Goal: Transaction & Acquisition: Purchase product/service

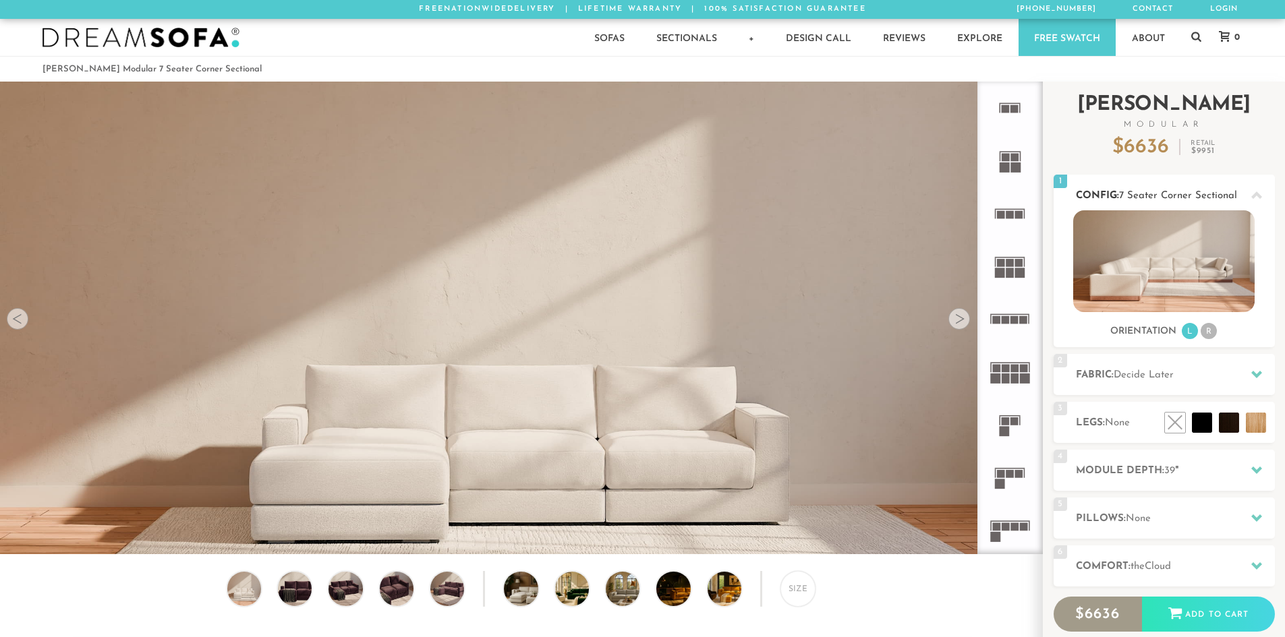
scroll to position [15795, 1275]
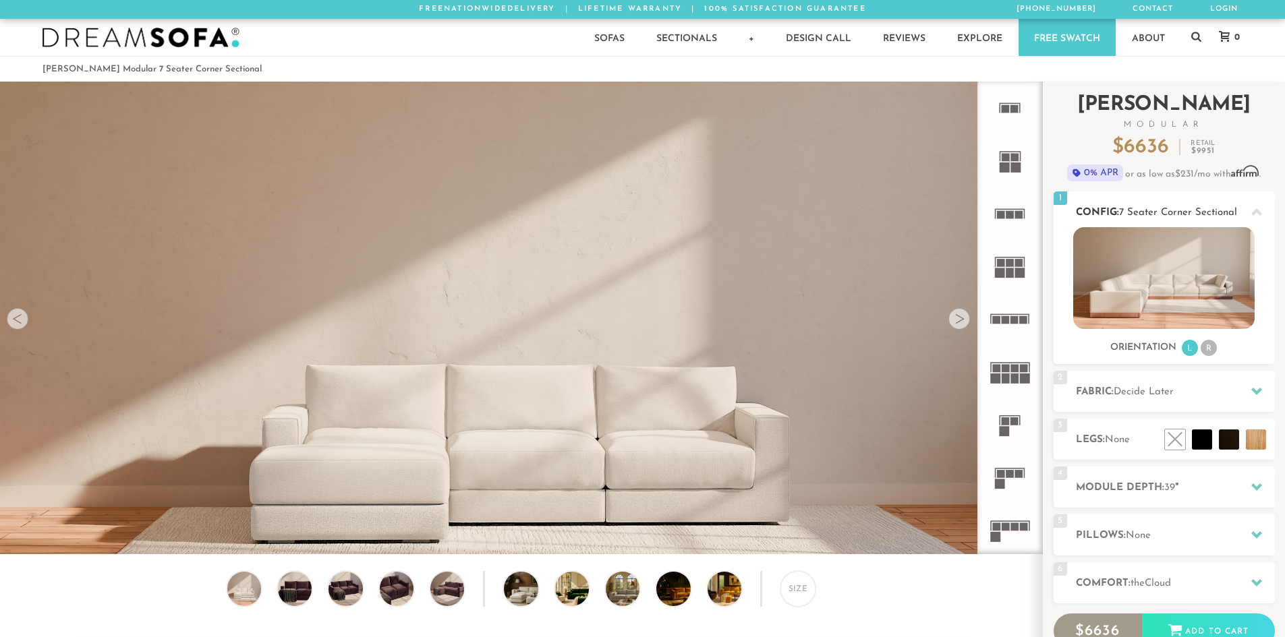
click at [1211, 349] on li "R" at bounding box center [1209, 348] width 16 height 16
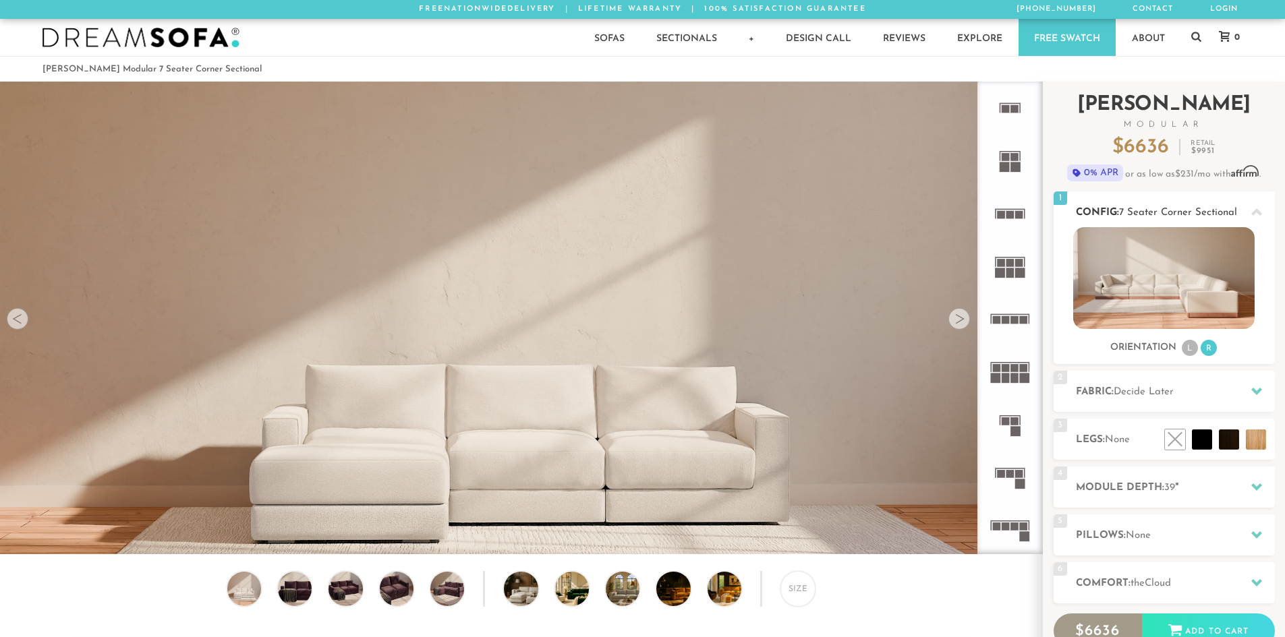
click at [1196, 210] on span "7 Seater Corner Sectional" at bounding box center [1178, 213] width 118 height 10
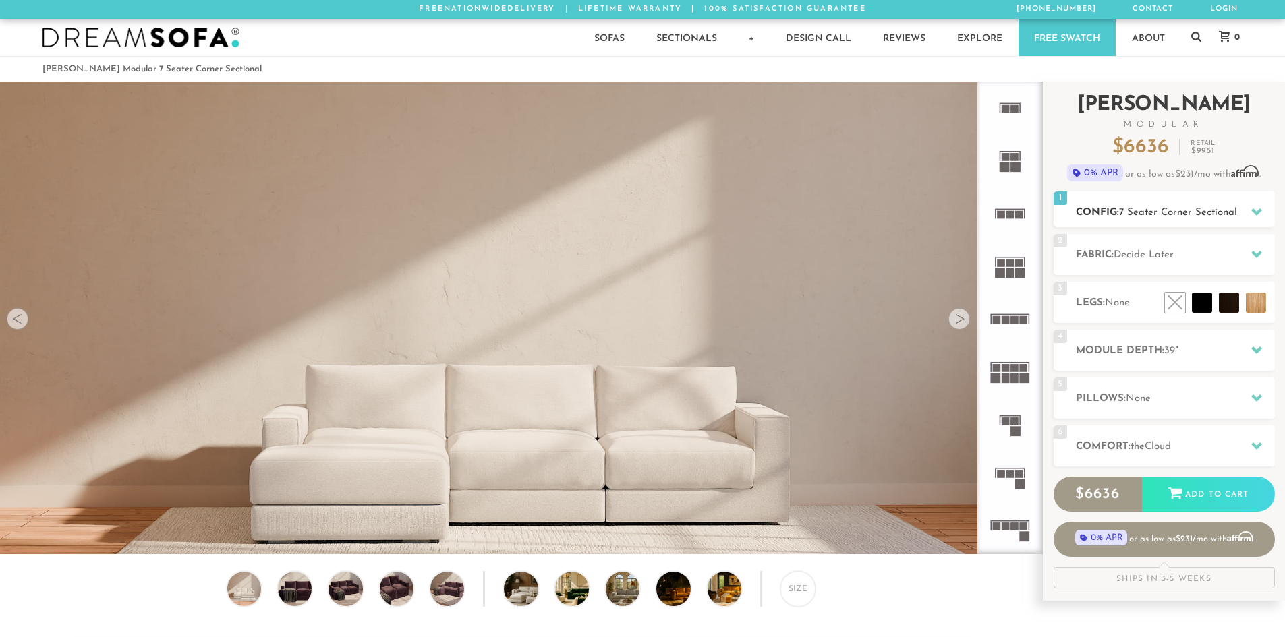
click at [1196, 210] on span "7 Seater Corner Sectional" at bounding box center [1178, 213] width 118 height 10
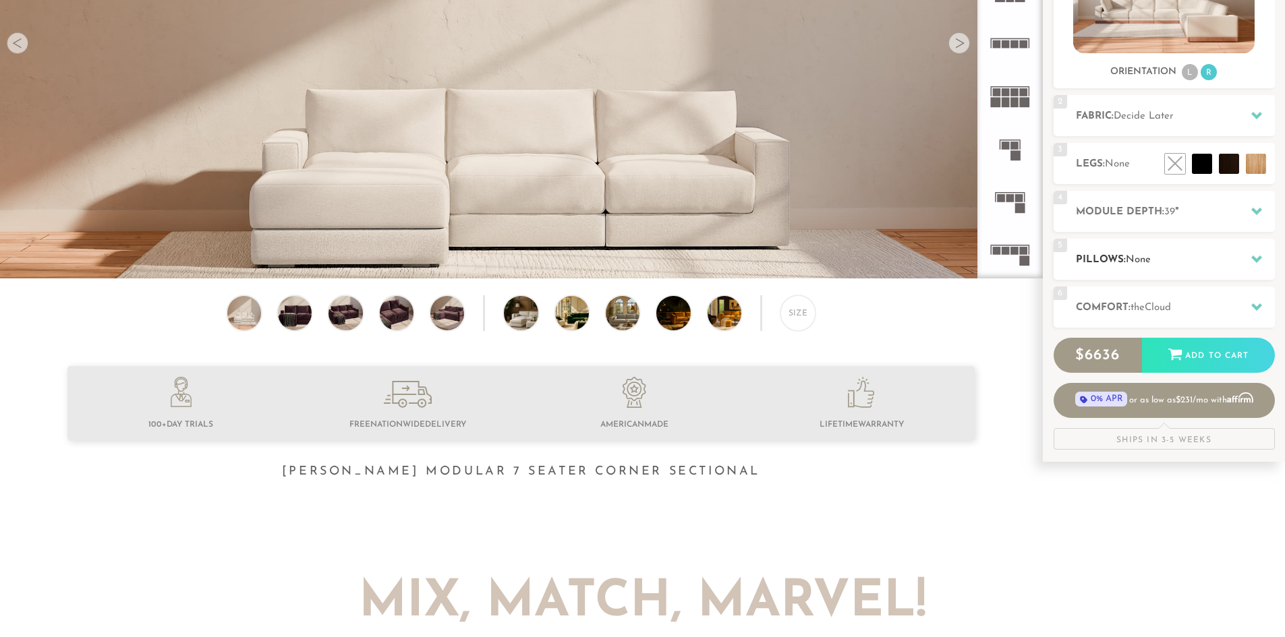
scroll to position [249, 0]
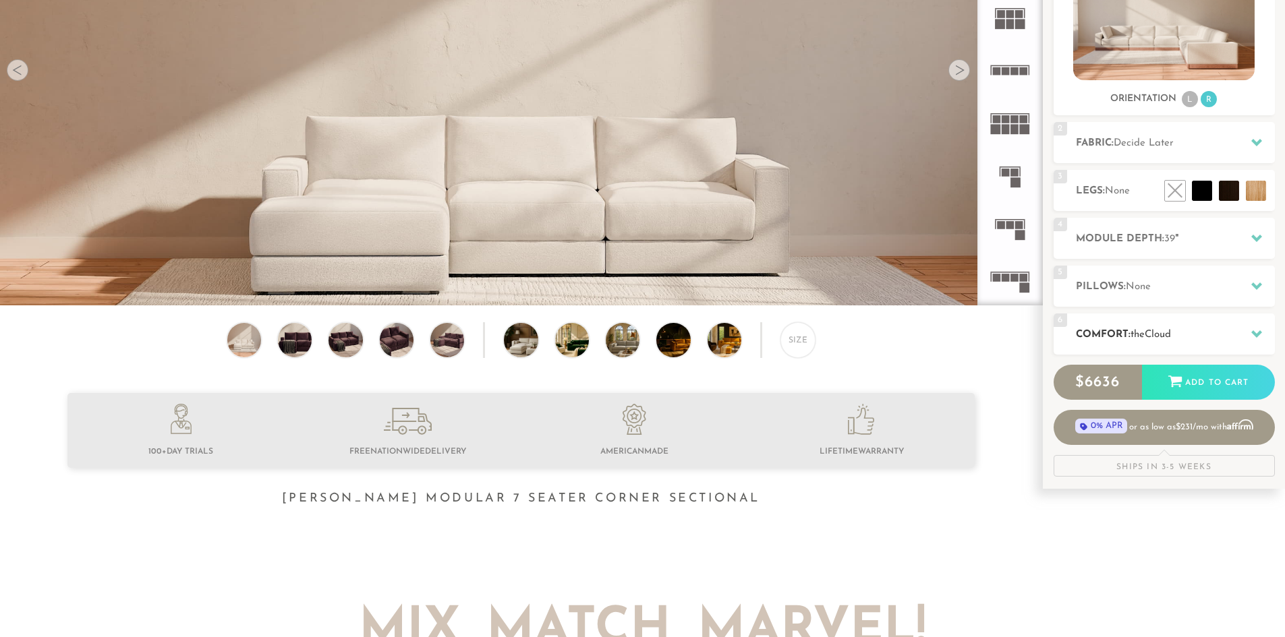
click at [1164, 341] on h2 "Comfort: the Cloud" at bounding box center [1175, 335] width 199 height 16
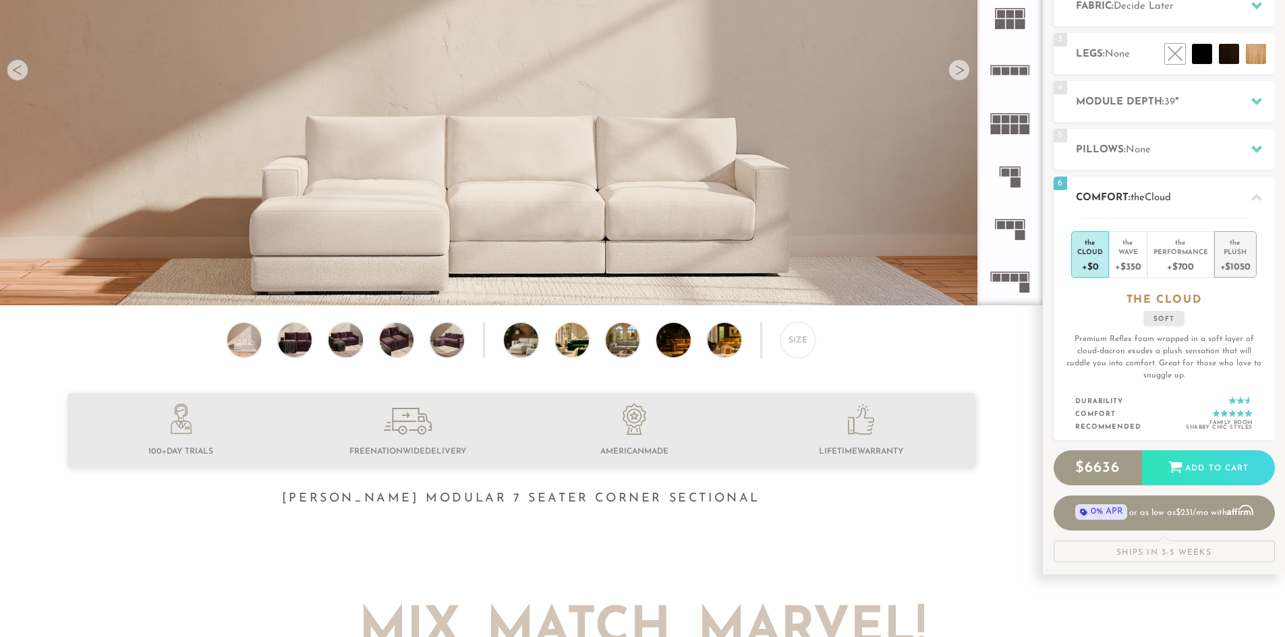
click at [1234, 263] on div "+$1050" at bounding box center [1235, 266] width 30 height 20
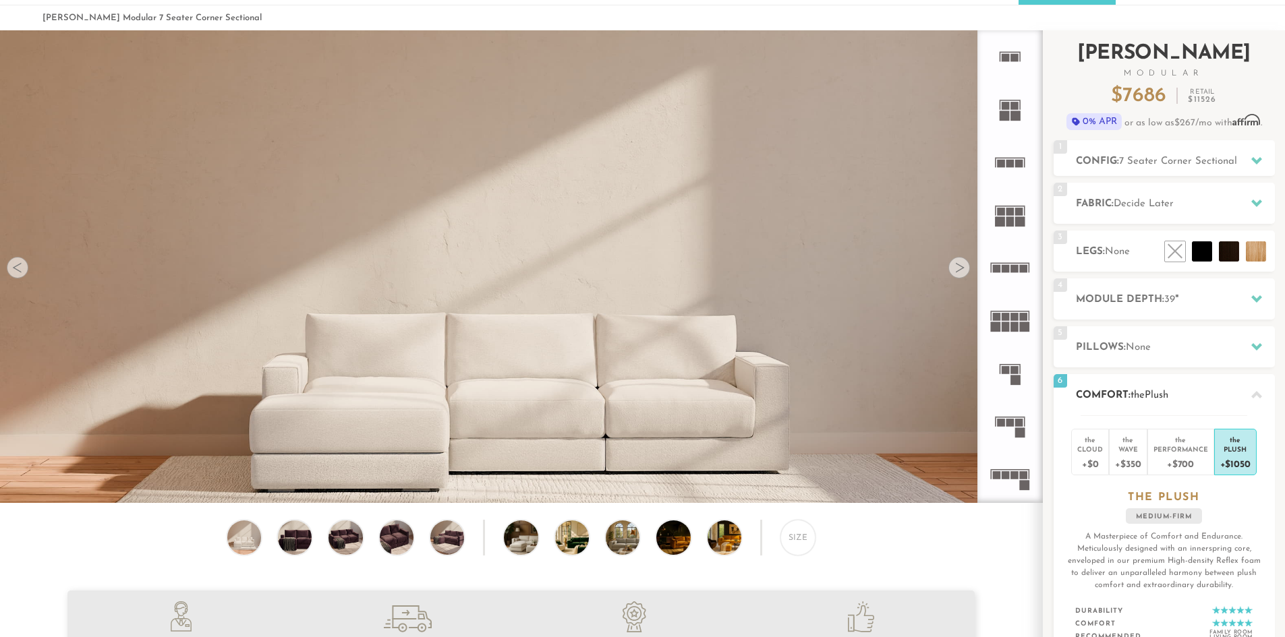
scroll to position [0, 0]
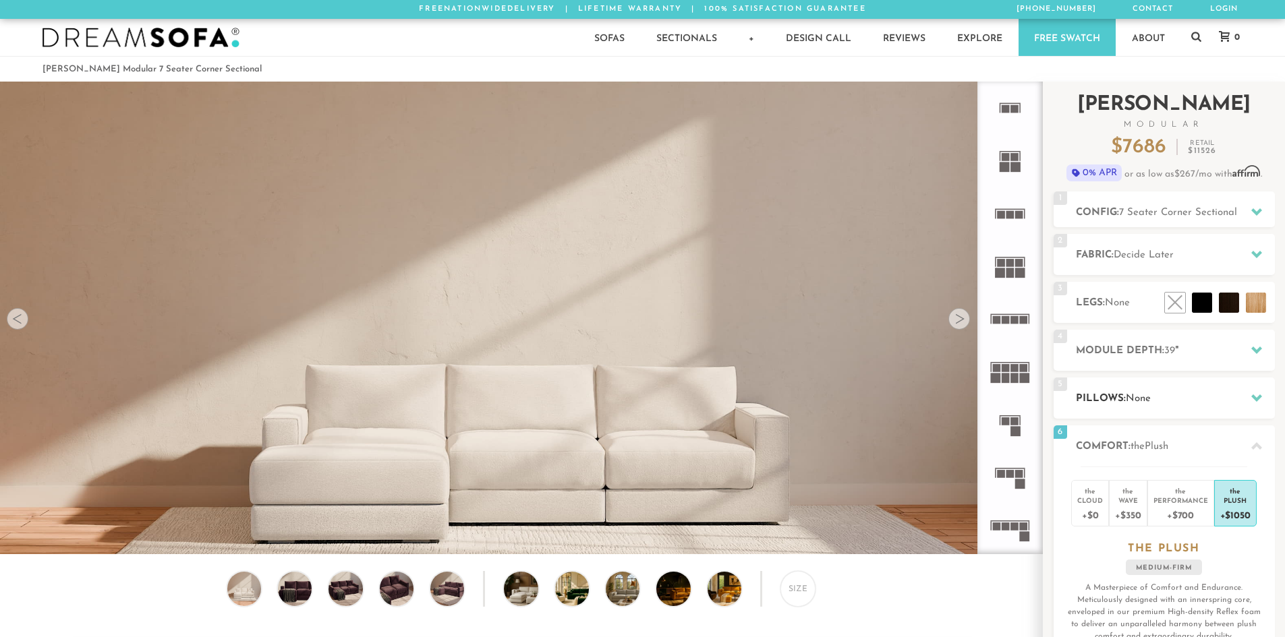
click at [1155, 393] on h2 "Pillows: None" at bounding box center [1175, 399] width 199 height 16
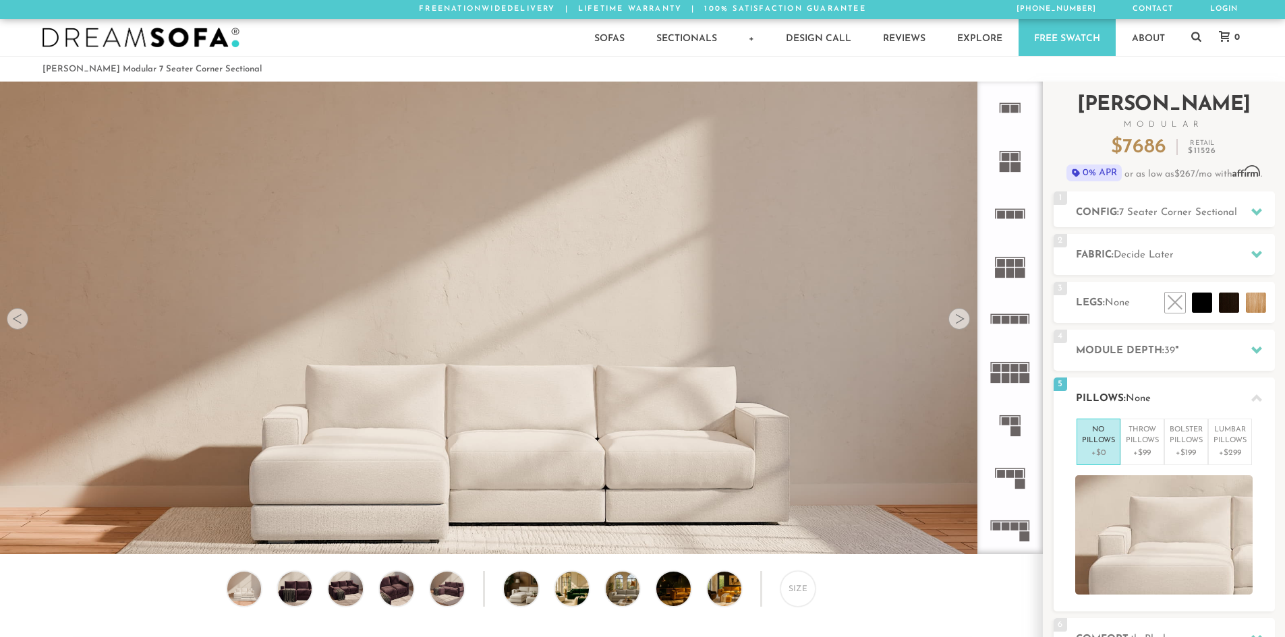
click at [1156, 381] on div "5 Pillows: None" at bounding box center [1164, 398] width 221 height 41
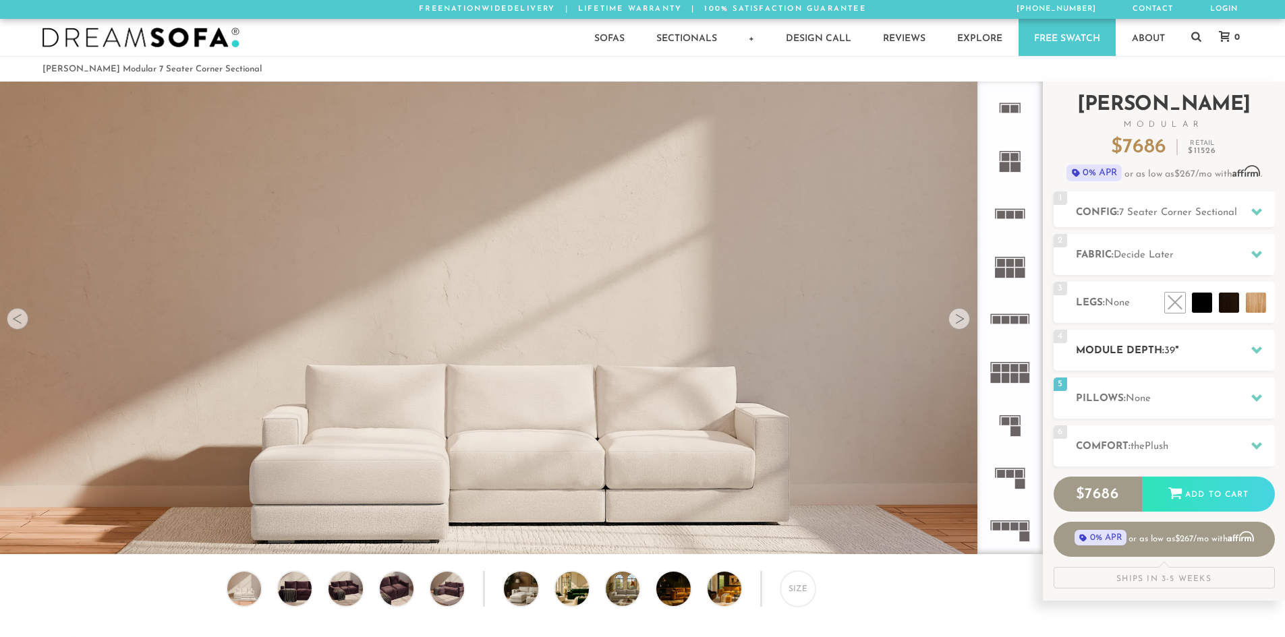
click at [1160, 349] on h2 "Module Depth: 39 "" at bounding box center [1175, 351] width 199 height 16
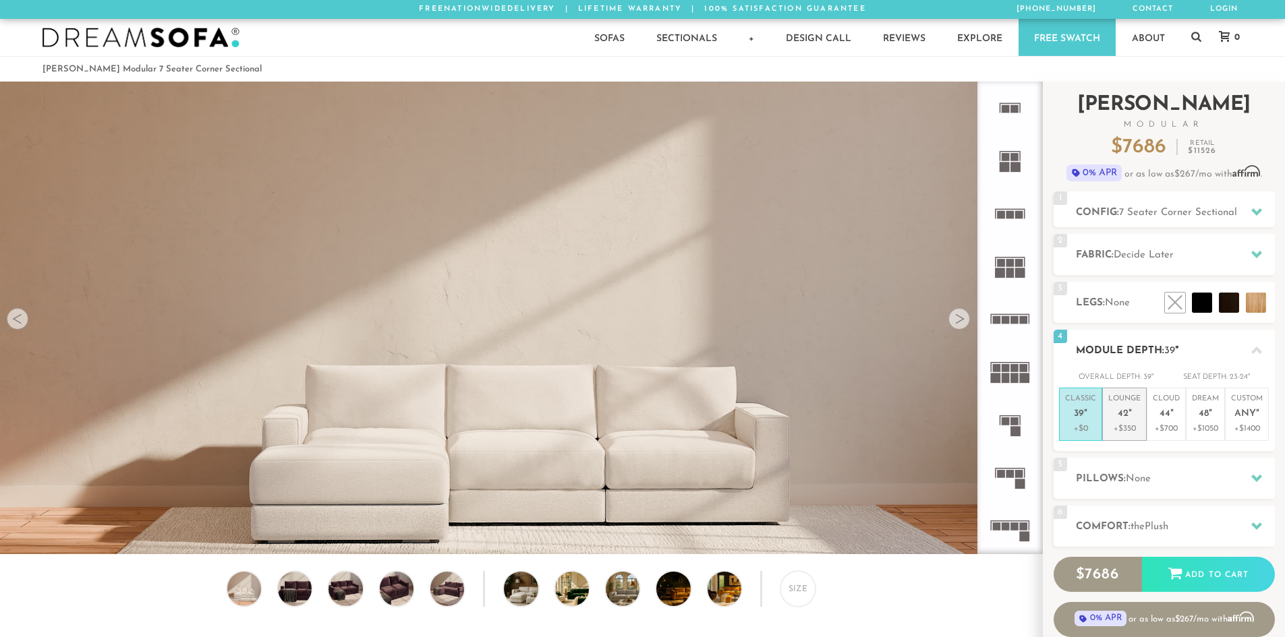
click at [1134, 403] on p "Lounge 42 "" at bounding box center [1124, 408] width 32 height 29
click at [1166, 421] on p "Cloud 44 "" at bounding box center [1166, 408] width 27 height 29
click at [1205, 414] on span "48" at bounding box center [1204, 414] width 10 height 11
click at [1160, 414] on span "44" at bounding box center [1165, 414] width 11 height 11
click at [1124, 414] on span "42" at bounding box center [1123, 414] width 11 height 11
